Goal: Transaction & Acquisition: Purchase product/service

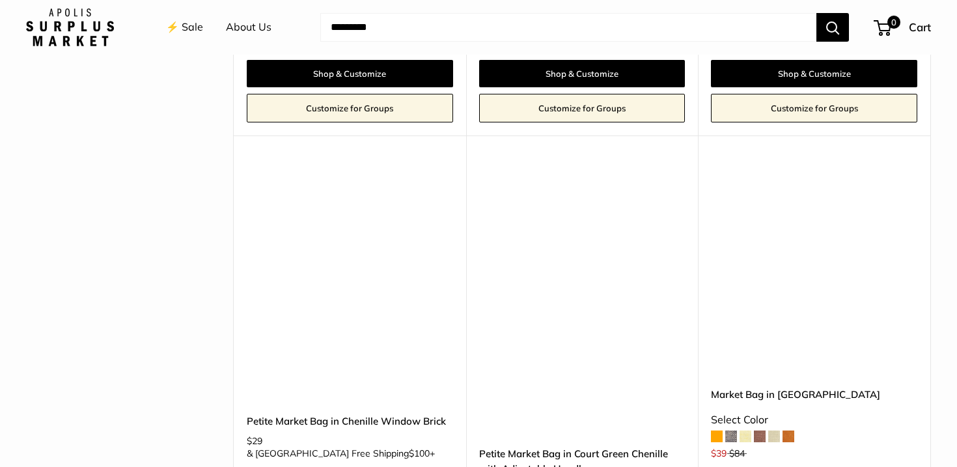
scroll to position [2985, 0]
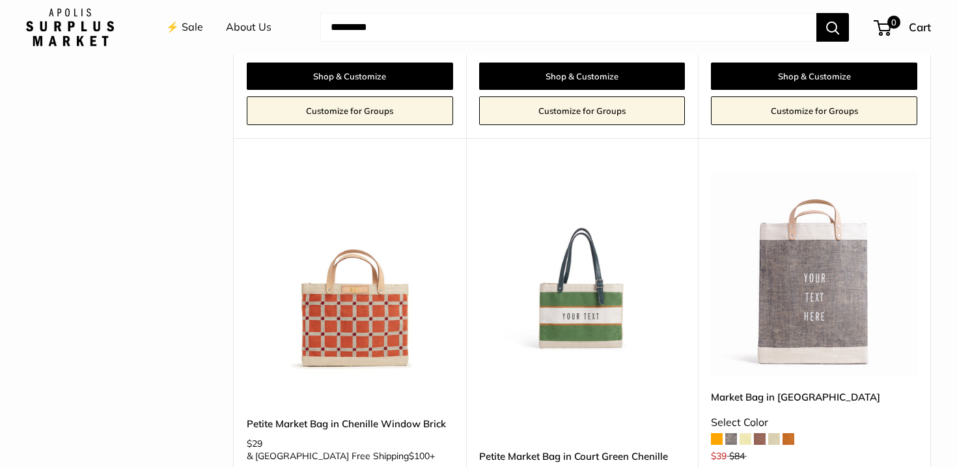
click at [0, 0] on img at bounding box center [0, 0] width 0 height 0
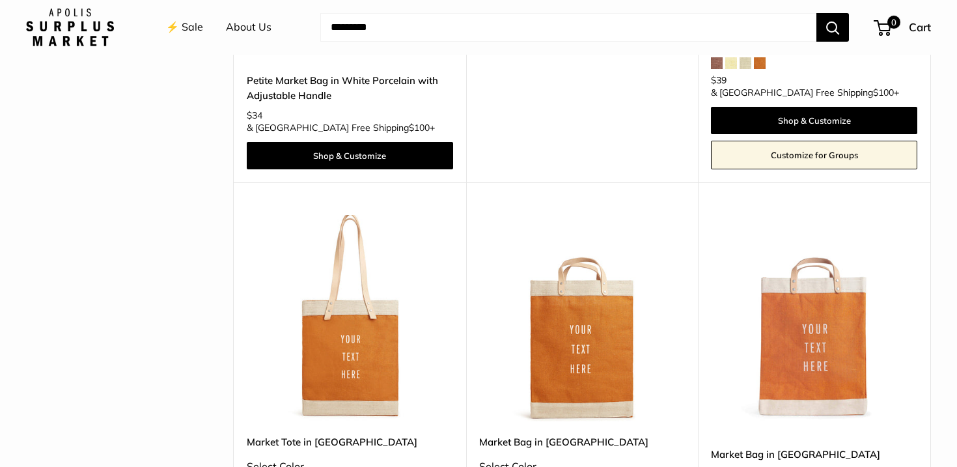
scroll to position [2153, 0]
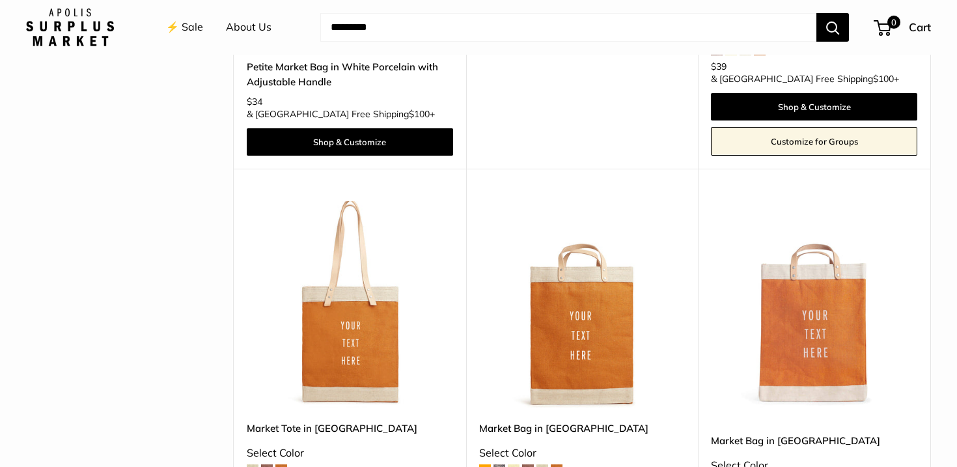
click at [370, 169] on div "Upgrade: Next Day Fulfillment Customizable Text Long Handle New Market Tote in …" at bounding box center [350, 379] width 232 height 420
click at [0, 0] on img at bounding box center [0, 0] width 0 height 0
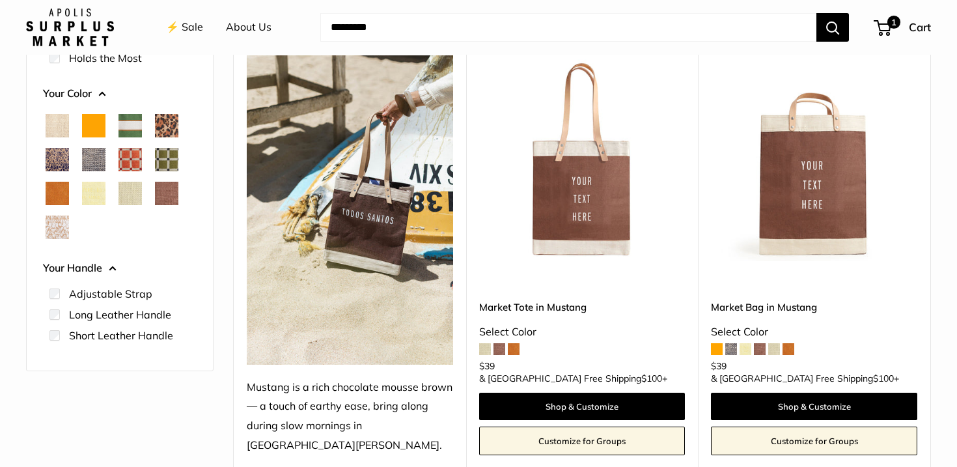
scroll to position [171, 0]
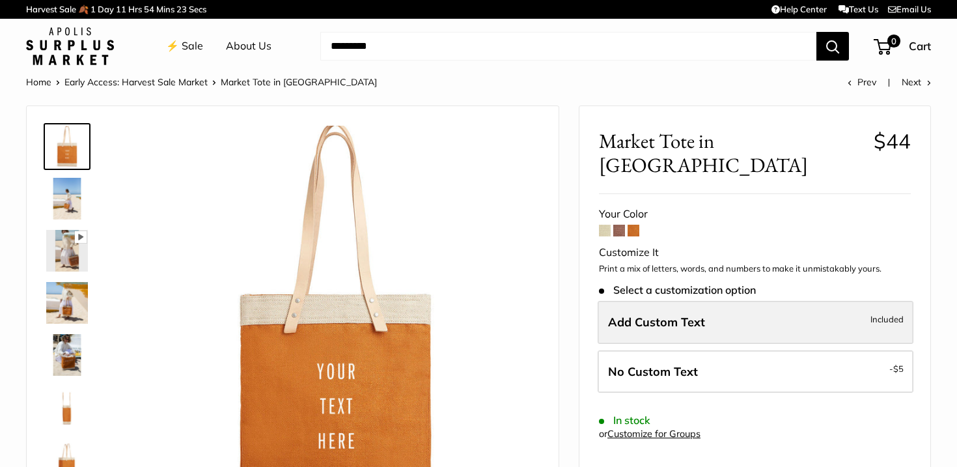
click at [685, 314] on span "Add Custom Text" at bounding box center [656, 321] width 97 height 15
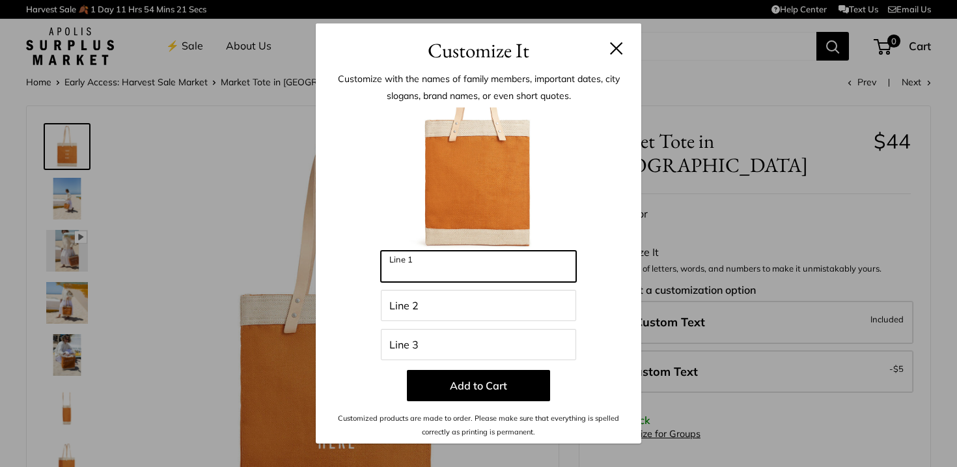
click at [473, 270] on input "Line 1" at bounding box center [478, 266] width 195 height 31
type input "**********"
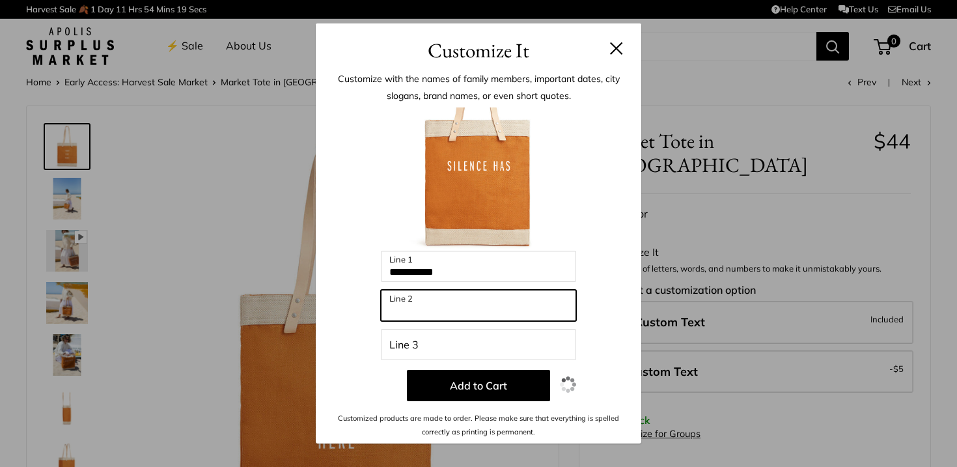
click at [431, 308] on input "Line 2" at bounding box center [478, 305] width 195 height 31
type input "**********"
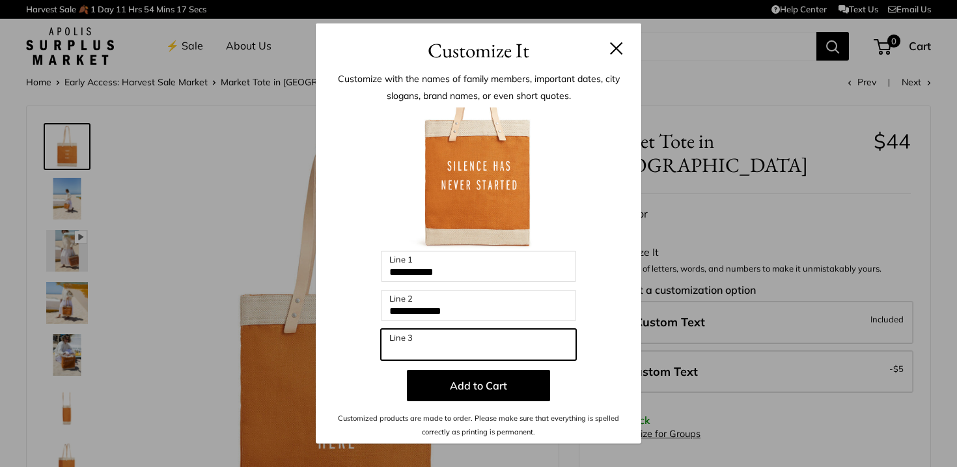
click at [446, 348] on input "Line 3" at bounding box center [478, 344] width 195 height 31
type input "**********"
click at [520, 356] on input "**********" at bounding box center [478, 344] width 195 height 31
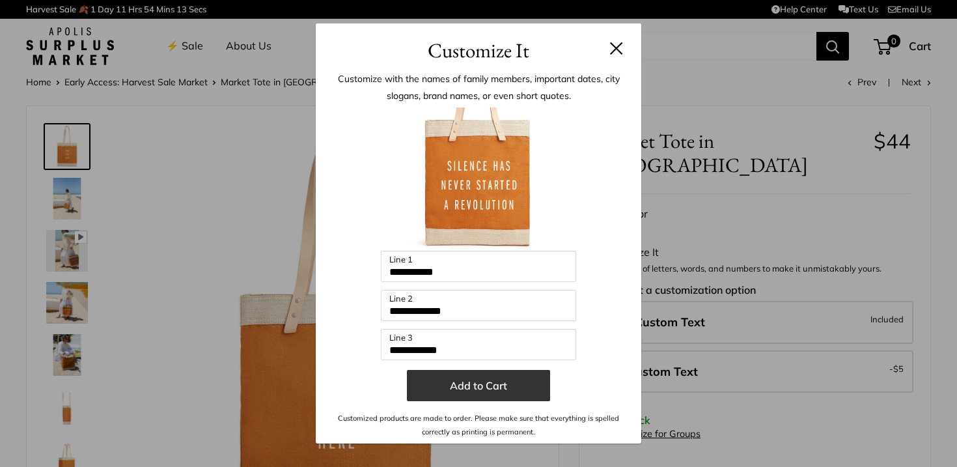
click at [496, 387] on button "Add to Cart" at bounding box center [478, 385] width 143 height 31
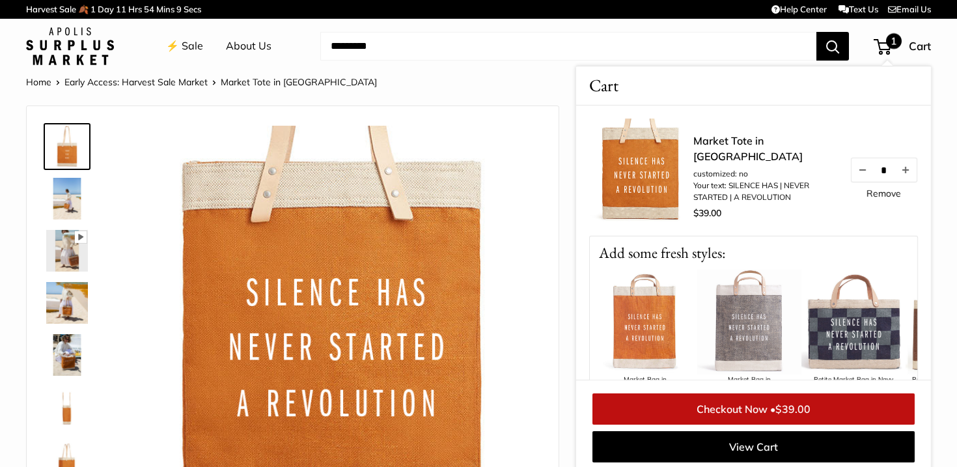
scroll to position [5, 0]
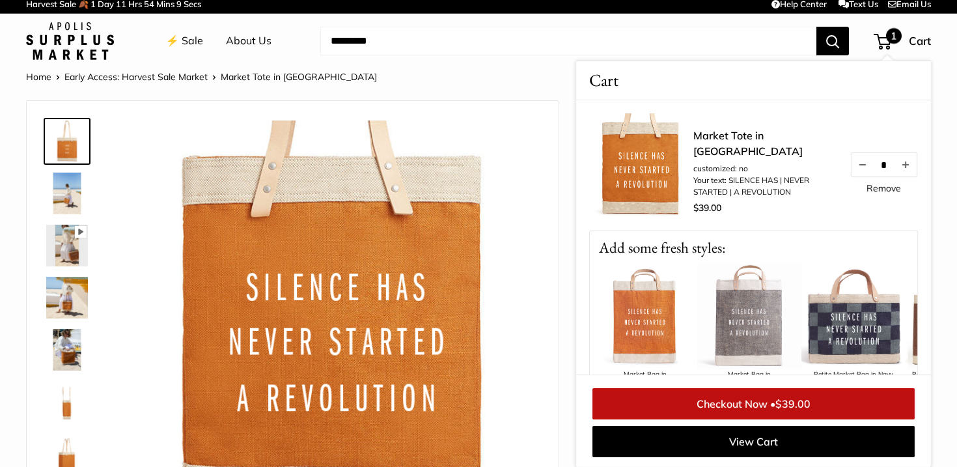
click at [886, 44] on span "1" at bounding box center [882, 42] width 18 height 16
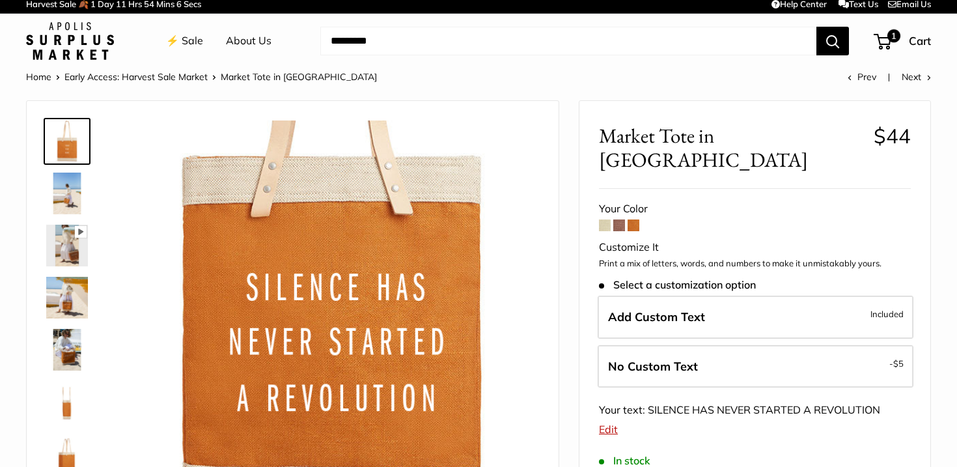
click at [76, 149] on img at bounding box center [67, 141] width 42 height 42
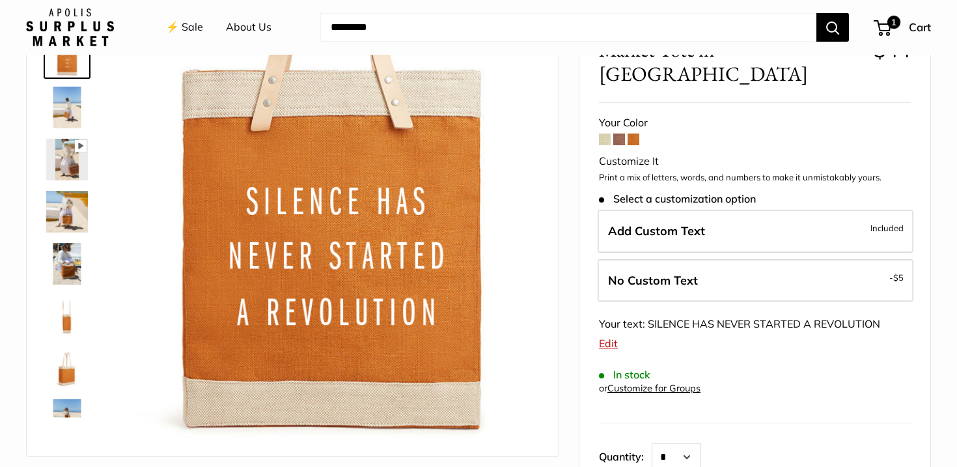
scroll to position [87, 0]
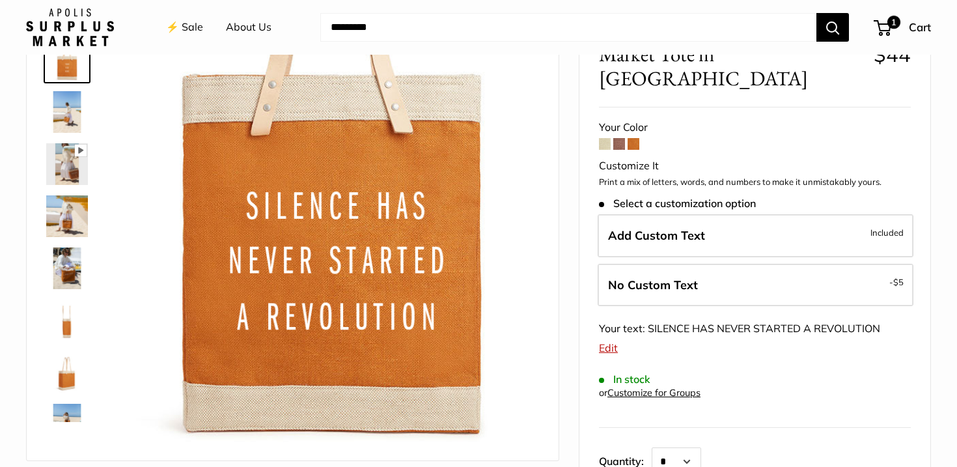
click at [551, 361] on div "Pause Play % buffered 00:00 Unmute Mute Exit fullscreen Enter fullscreen Play" at bounding box center [293, 240] width 532 height 441
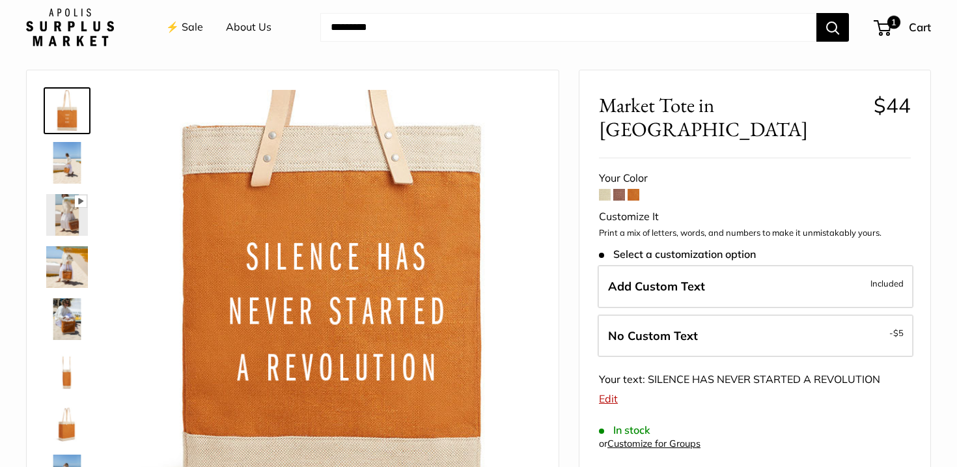
scroll to position [33, 0]
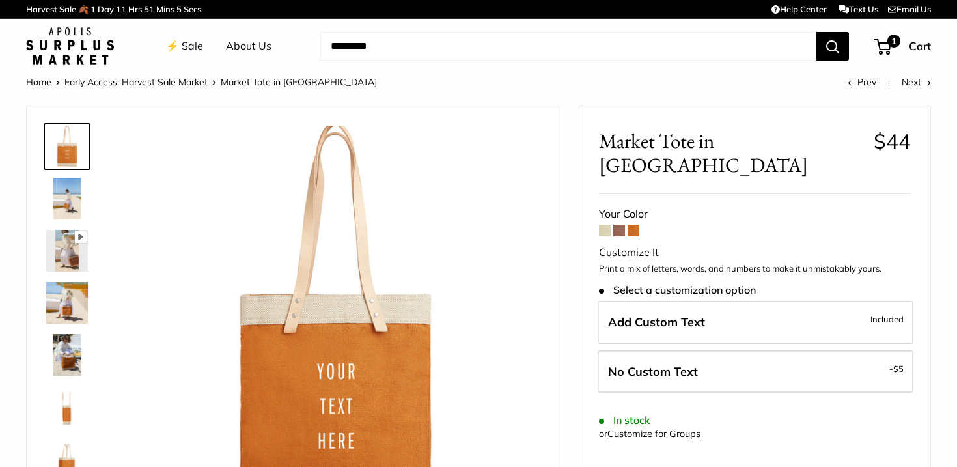
scroll to position [2, 0]
